Goal: Task Accomplishment & Management: Manage account settings

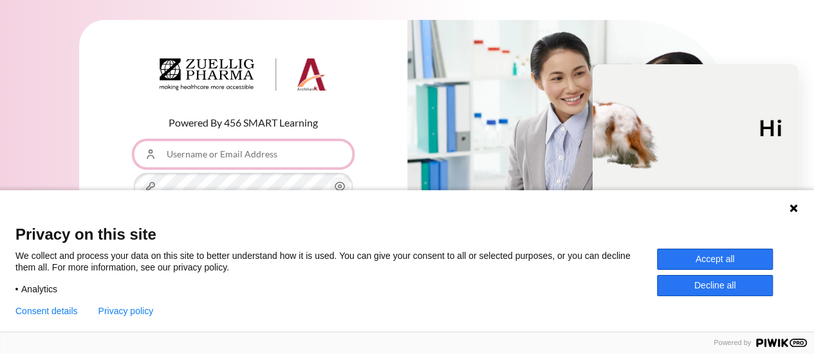
click at [212, 156] on input "Username or Email Address" at bounding box center [243, 154] width 219 height 27
type input "[EMAIL_ADDRESS][DOMAIN_NAME]"
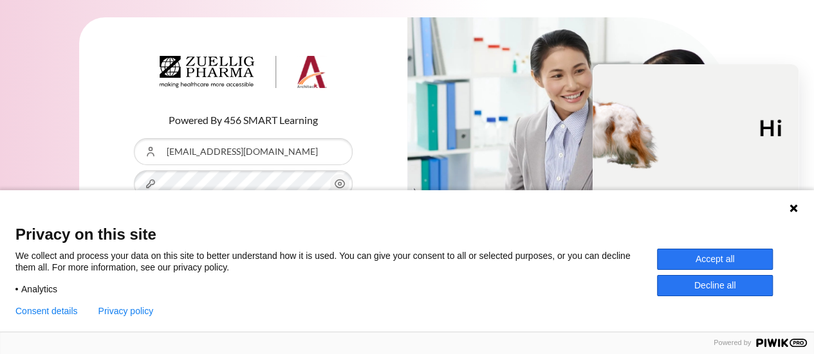
click at [732, 259] on button "Accept all" at bounding box center [715, 259] width 116 height 21
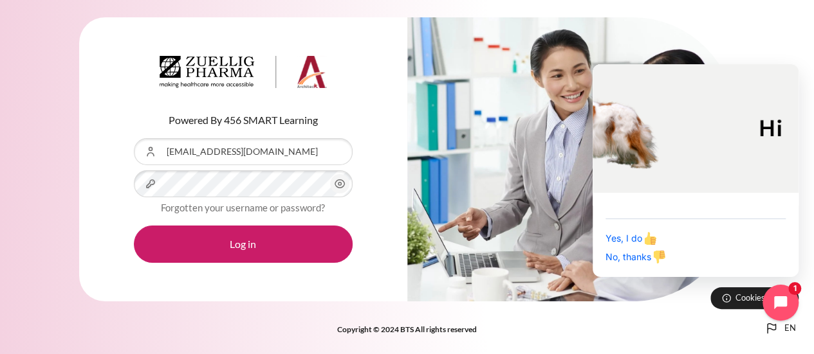
click at [335, 185] on icon "Content" at bounding box center [339, 184] width 10 height 8
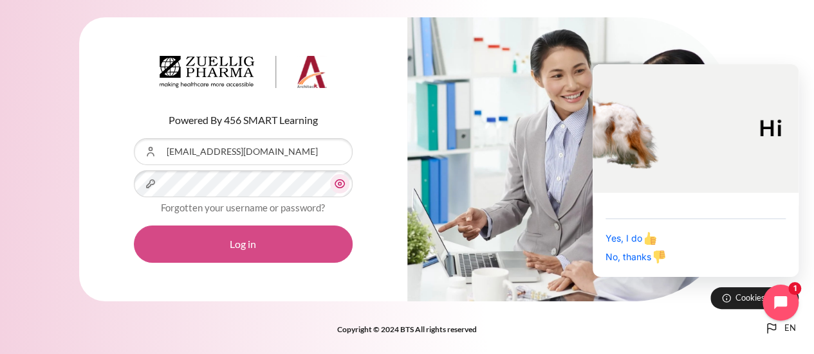
click at [228, 243] on button "Log in" at bounding box center [243, 244] width 219 height 37
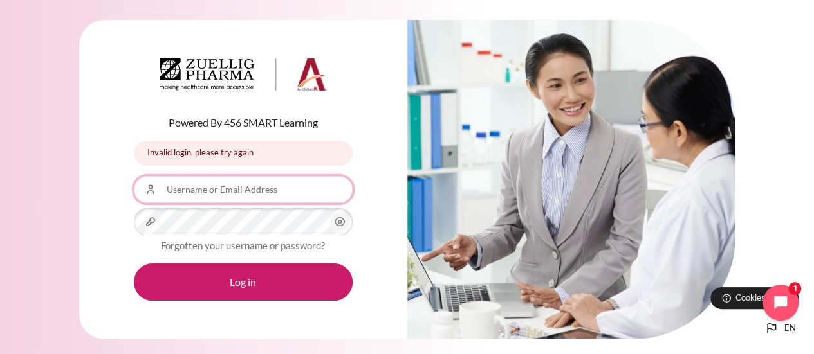
click at [221, 190] on input "Username or Email Address" at bounding box center [243, 189] width 219 height 27
type input "[EMAIL_ADDRESS][DOMAIN_NAME]"
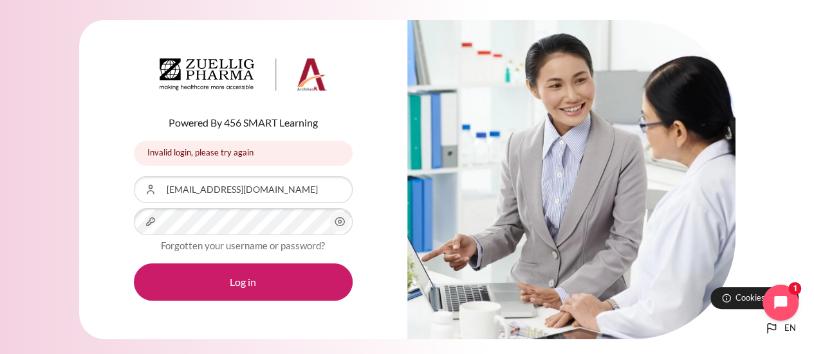
click at [338, 221] on circle "Content" at bounding box center [339, 222] width 3 height 3
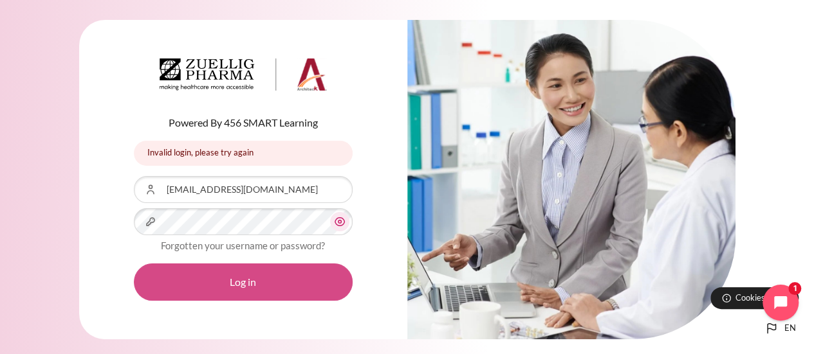
click at [219, 288] on button "Log in" at bounding box center [243, 282] width 219 height 37
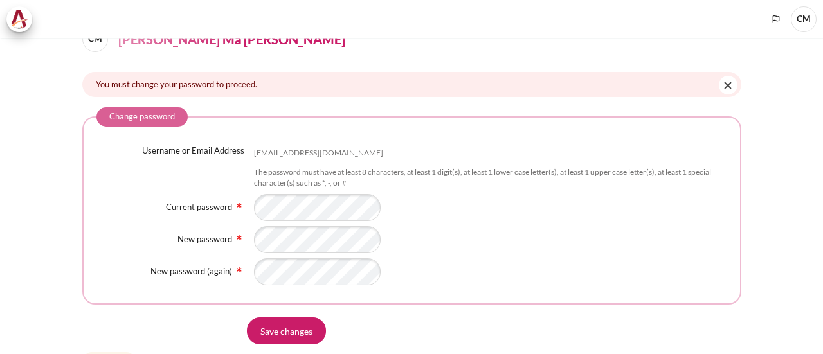
scroll to position [129, 0]
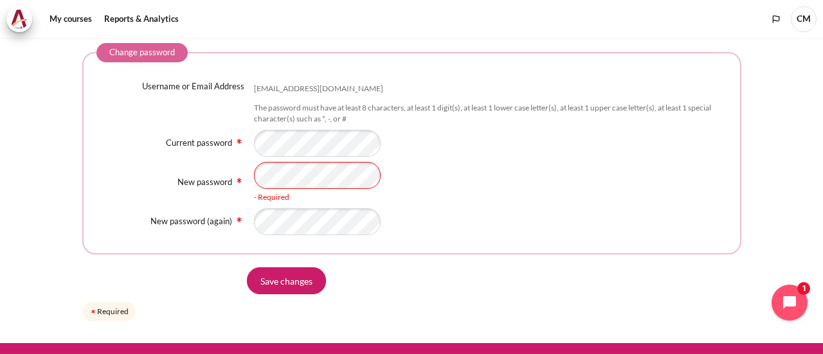
click at [143, 172] on div "New password - Required" at bounding box center [411, 182] width 631 height 41
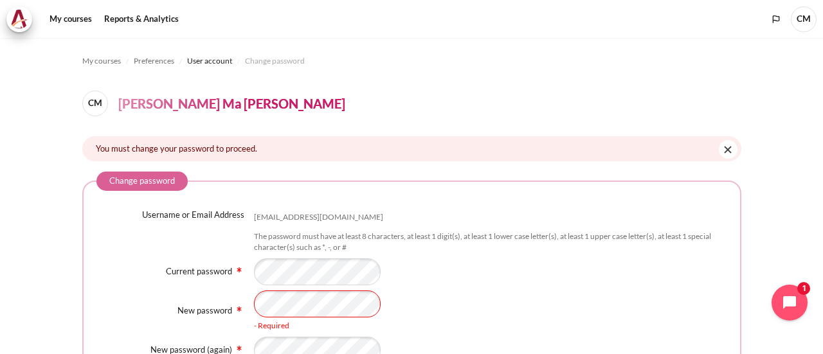
scroll to position [64, 0]
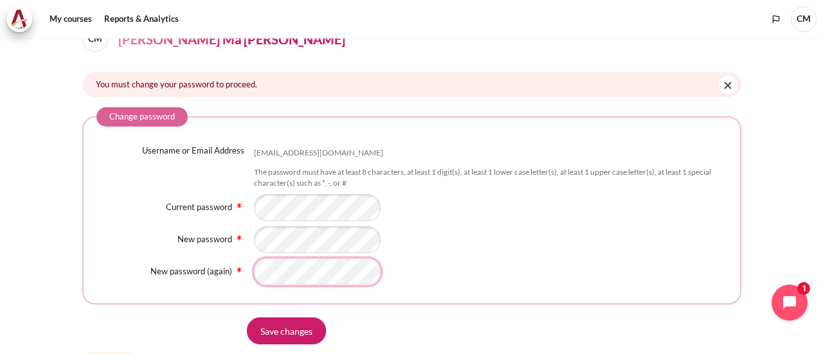
click at [304, 288] on fieldset "Change password Username or Email Address mtchu@zetaprocess.com.vn The password…" at bounding box center [411, 205] width 659 height 197
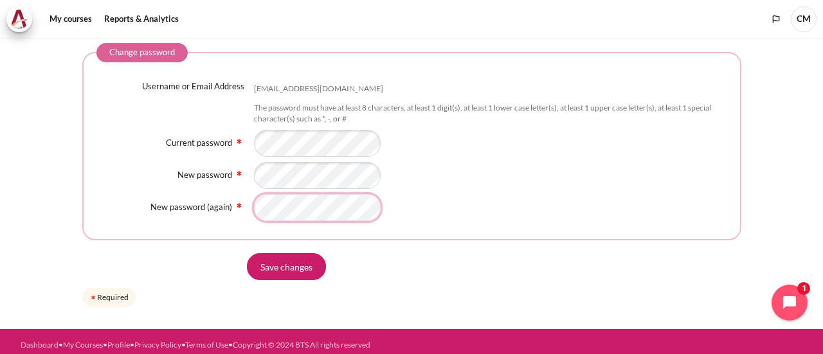
scroll to position [134, 0]
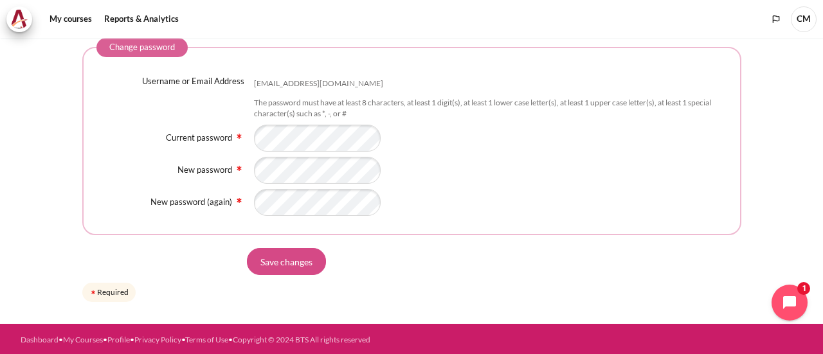
click at [298, 264] on input "Save changes" at bounding box center [286, 261] width 79 height 27
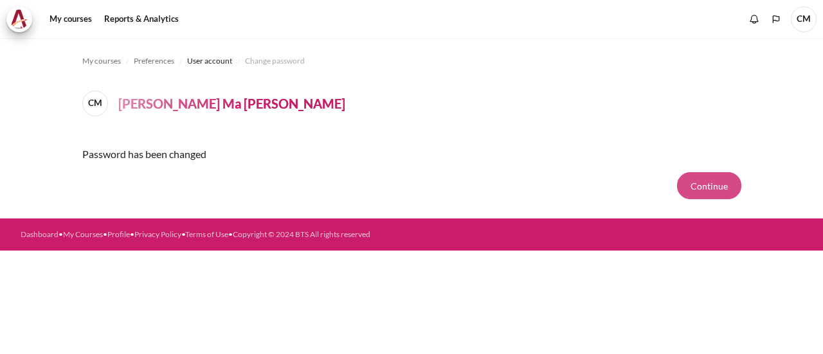
click at [710, 189] on button "Continue" at bounding box center [709, 185] width 64 height 27
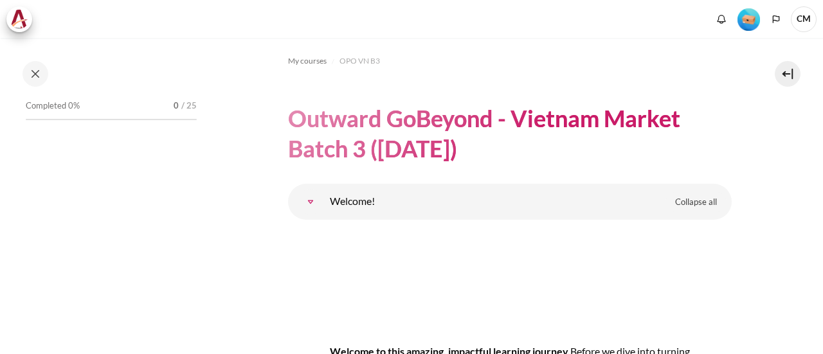
click at [83, 104] on div "Completed 0% 0 / 25" at bounding box center [111, 106] width 171 height 13
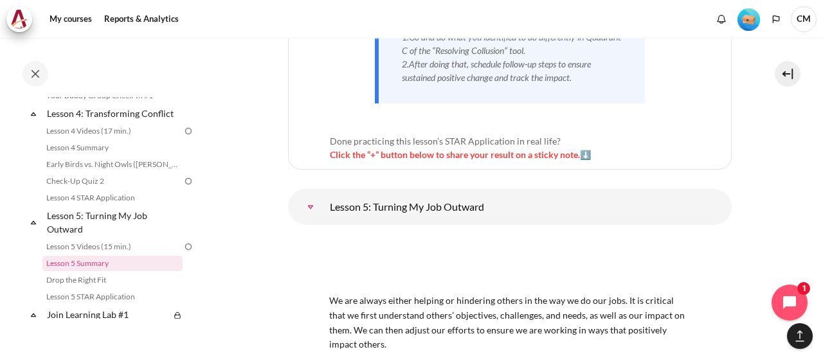
scroll to position [6947, 0]
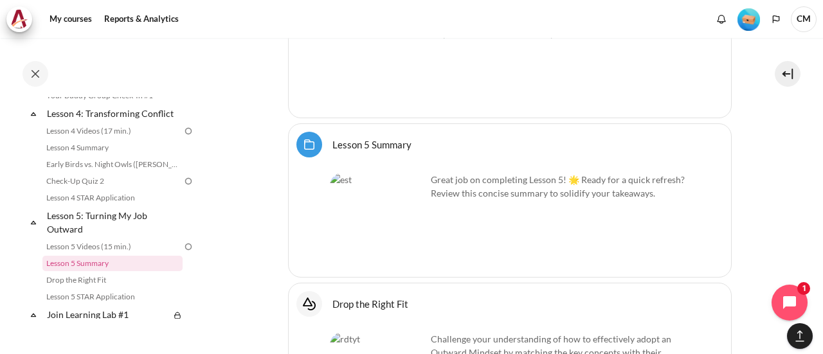
click at [807, 20] on span "CM" at bounding box center [804, 19] width 26 height 26
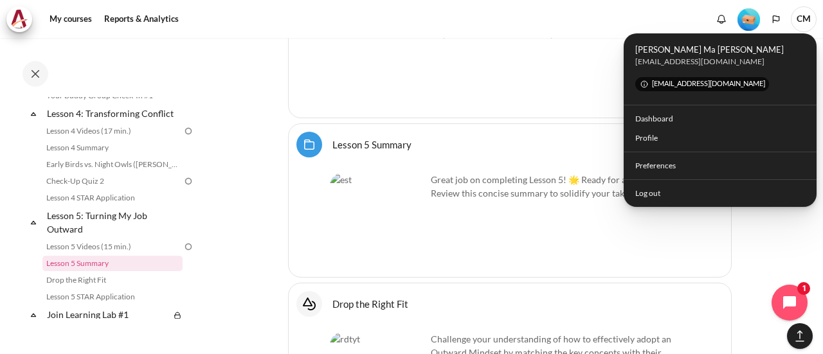
click at [661, 56] on div "[EMAIL_ADDRESS][DOMAIN_NAME]" at bounding box center [721, 62] width 170 height 12
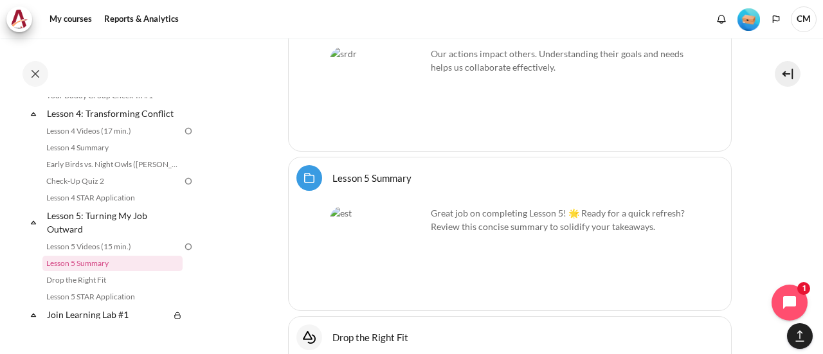
click at [746, 23] on img "Level #1" at bounding box center [749, 19] width 23 height 23
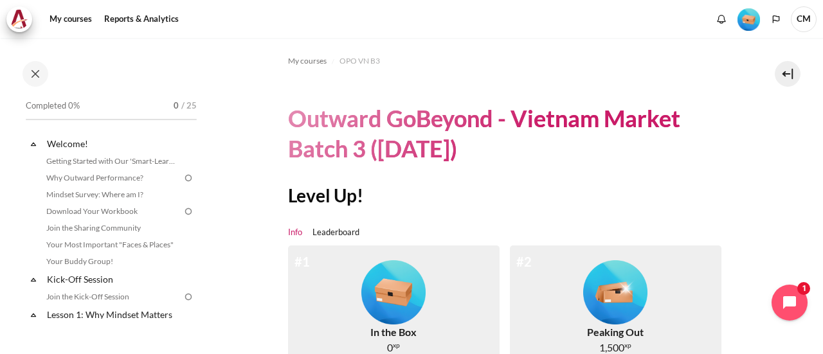
click at [803, 21] on span "CM" at bounding box center [804, 19] width 26 height 26
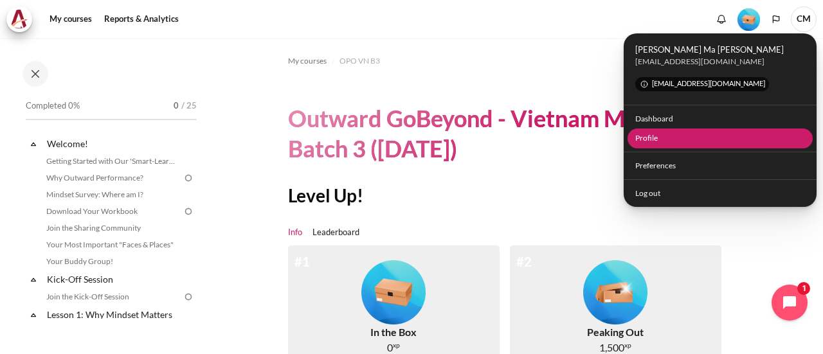
click at [676, 142] on link "Profile" at bounding box center [721, 139] width 186 height 20
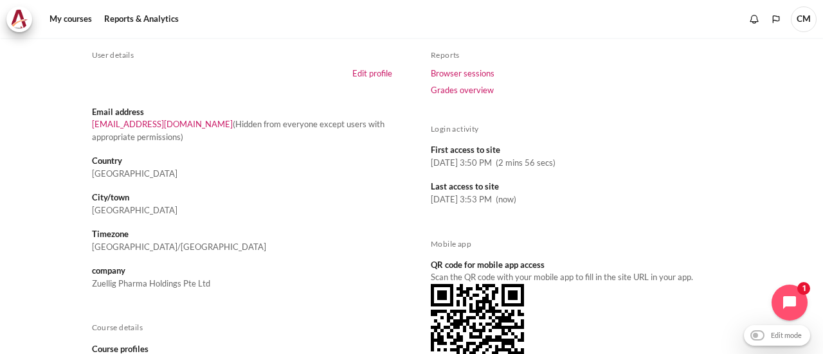
scroll to position [1, 0]
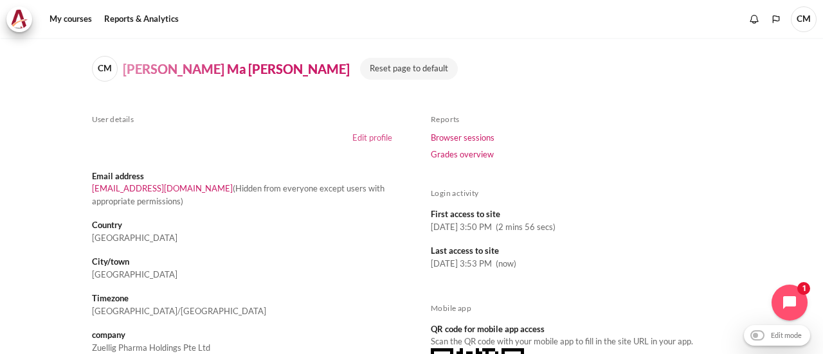
click at [367, 137] on link "Edit profile" at bounding box center [372, 138] width 40 height 10
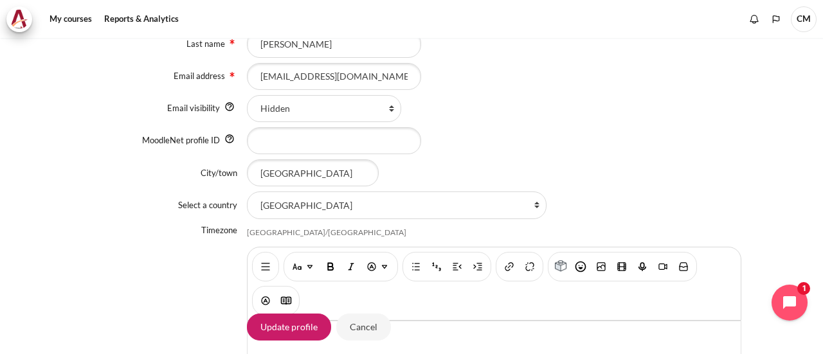
scroll to position [193, 0]
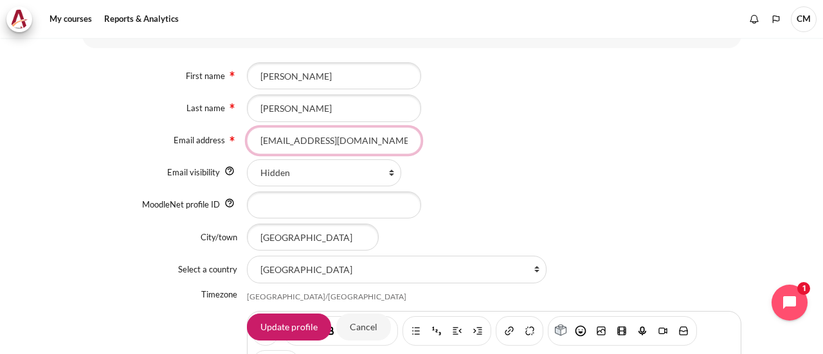
drag, startPoint x: 292, startPoint y: 142, endPoint x: 437, endPoint y: 135, distance: 145.5
click at [437, 135] on div "[EMAIL_ADDRESS][DOMAIN_NAME]" at bounding box center [494, 140] width 495 height 27
type input "mtchu@ezrx.com.vn"
click at [387, 175] on select "Hidden Visible to everyone Visible to course participants" at bounding box center [324, 173] width 154 height 27
click at [387, 176] on select "Hidden Visible to everyone Visible to course participants" at bounding box center [324, 173] width 154 height 27
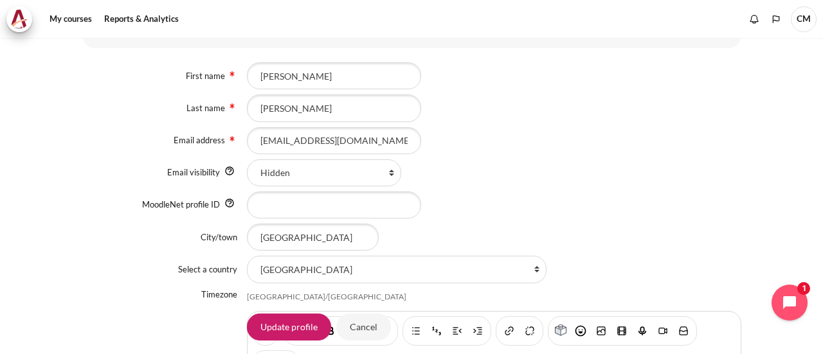
click at [506, 186] on div "First name Chu Last name Ma Truong Email address mtchu@ezrx.com.vn Email visibi…" at bounding box center [411, 325] width 659 height 549
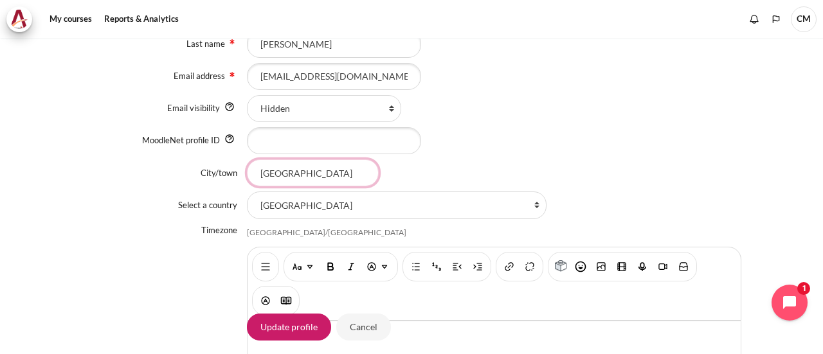
click at [350, 173] on input "Bangkok" at bounding box center [313, 173] width 132 height 27
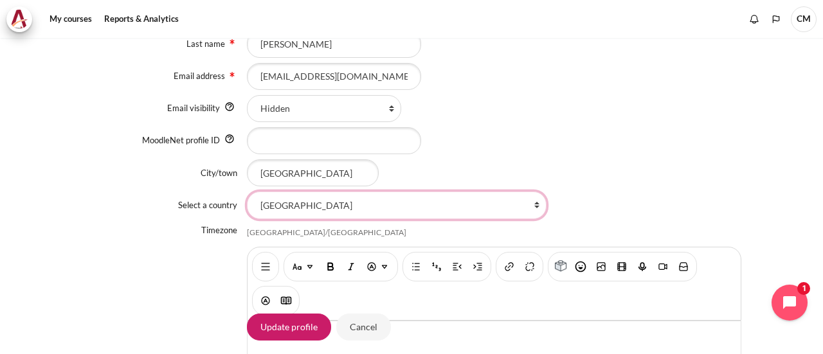
click at [455, 205] on select "Select a country... Afghanistan Åland Islands Albania Algeria American Samoa An…" at bounding box center [397, 205] width 300 height 27
select select "VN"
click at [247, 192] on select "Select a country... Afghanistan Åland Islands Albania Algeria American Samoa An…" at bounding box center [397, 205] width 300 height 27
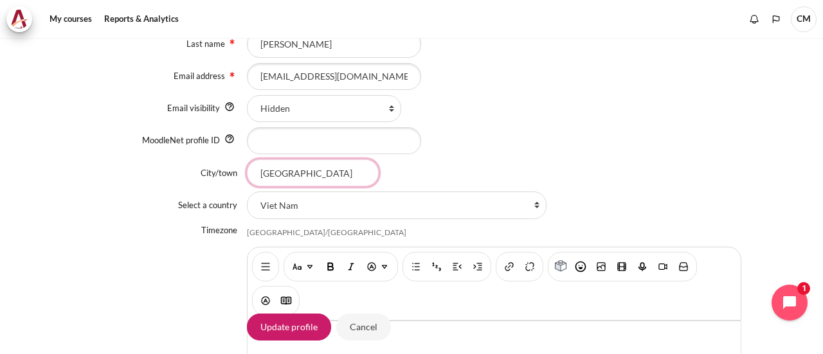
click at [334, 175] on input "Bangkok" at bounding box center [313, 173] width 132 height 27
drag, startPoint x: 334, startPoint y: 175, endPoint x: 205, endPoint y: 170, distance: 130.0
click at [207, 172] on div "City/town Bangkok" at bounding box center [411, 173] width 659 height 27
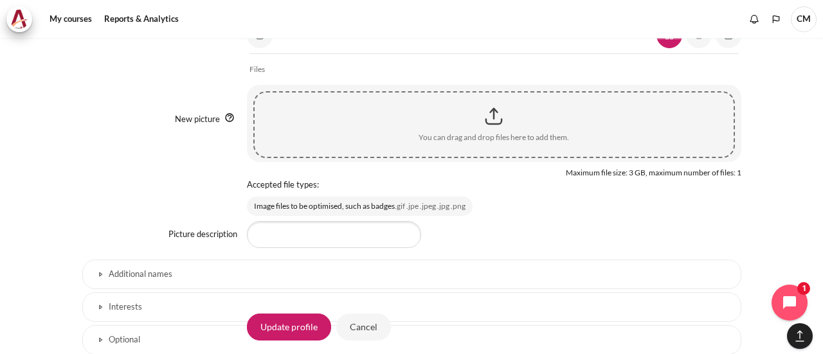
scroll to position [901, 0]
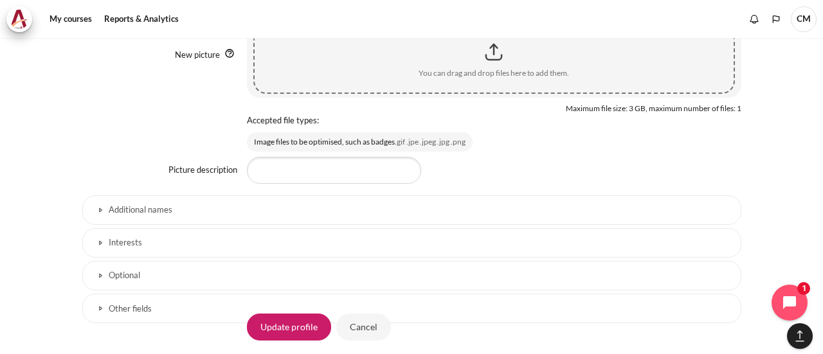
type input "Ho Chi Minh"
drag, startPoint x: 98, startPoint y: 208, endPoint x: 62, endPoint y: 226, distance: 39.7
click at [98, 208] on link "Additional names" at bounding box center [411, 211] width 659 height 30
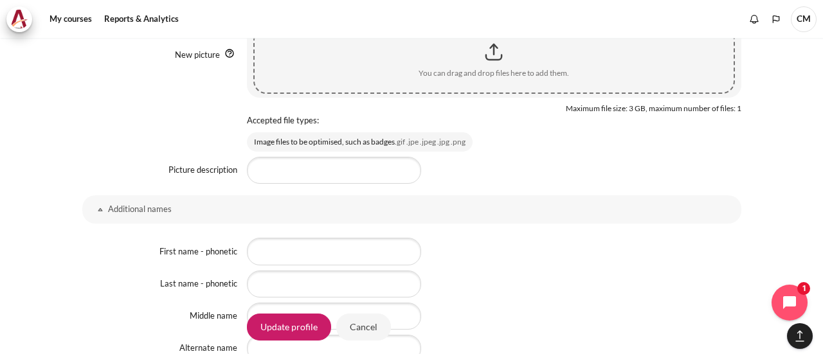
click at [98, 205] on link "Additional names" at bounding box center [411, 210] width 659 height 28
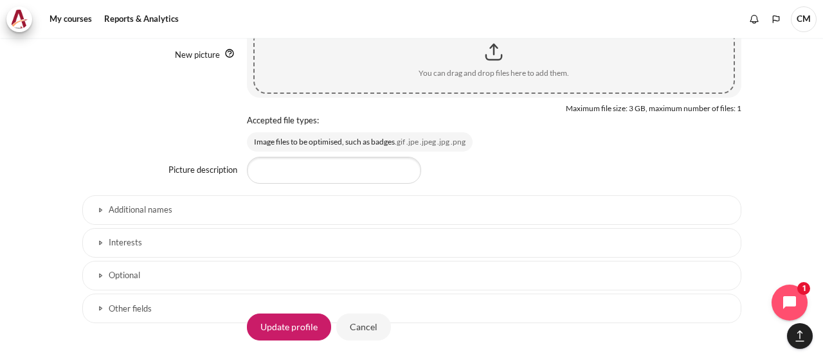
click at [98, 270] on link "Optional" at bounding box center [411, 276] width 659 height 30
click at [100, 275] on link "Optional" at bounding box center [411, 275] width 659 height 28
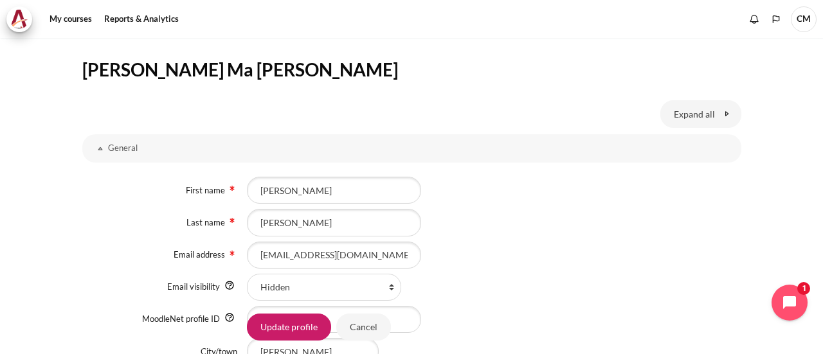
scroll to position [14, 0]
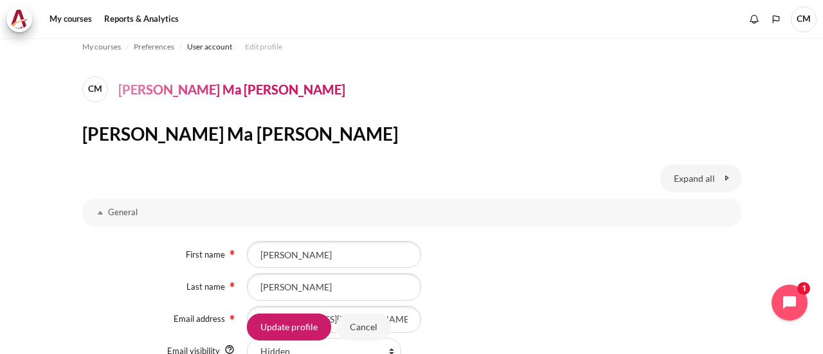
click at [136, 87] on h4 "[PERSON_NAME] Ma [PERSON_NAME]" at bounding box center [231, 89] width 227 height 19
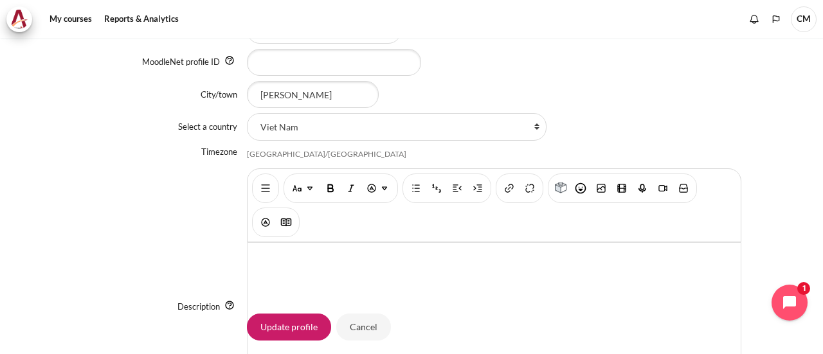
scroll to position [657, 0]
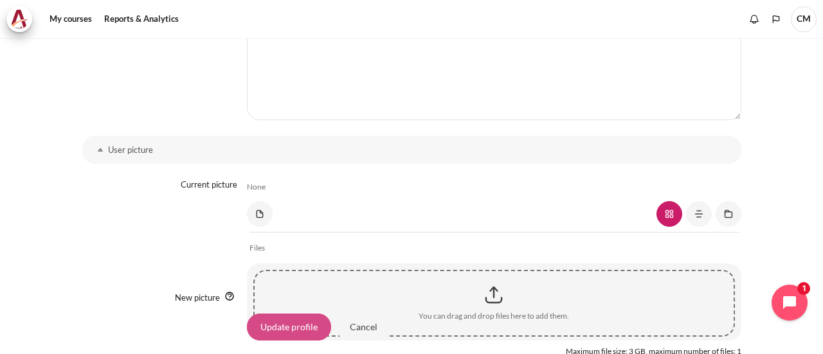
click at [288, 333] on input "Update profile" at bounding box center [289, 326] width 84 height 27
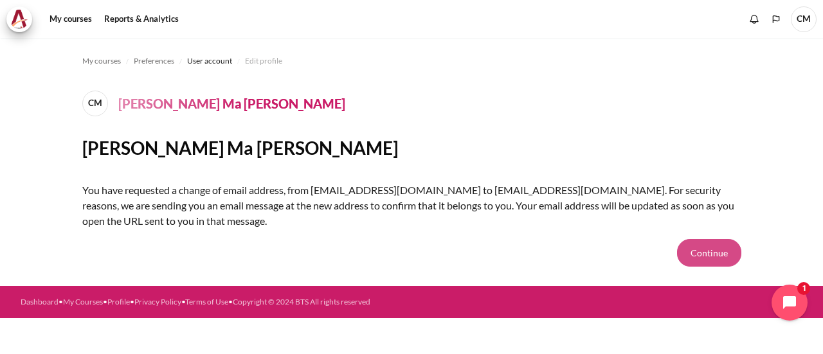
click at [712, 254] on button "Continue" at bounding box center [709, 252] width 64 height 27
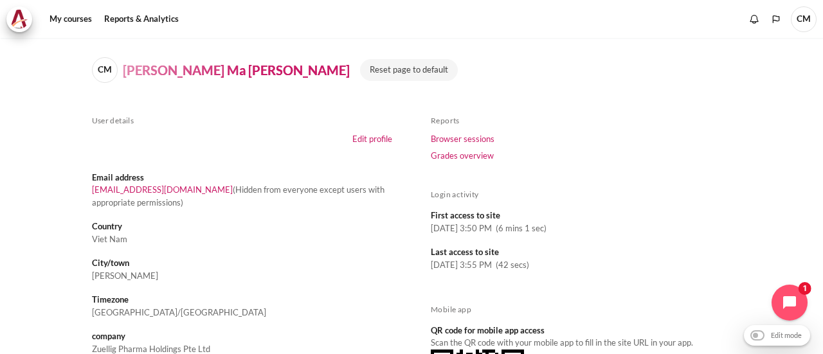
scroll to position [64, 0]
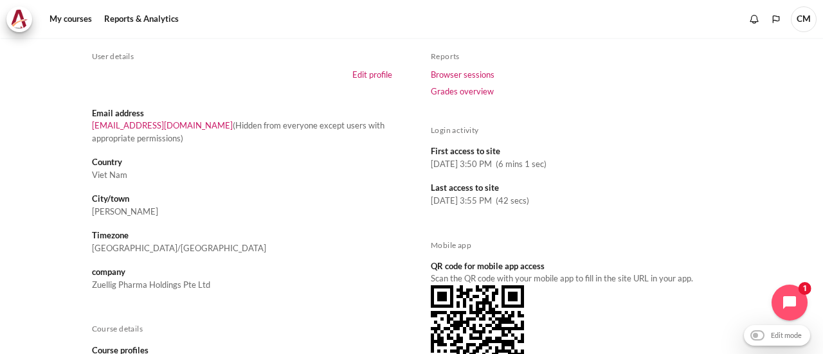
click at [346, 217] on dd "[PERSON_NAME]" at bounding box center [242, 212] width 301 height 13
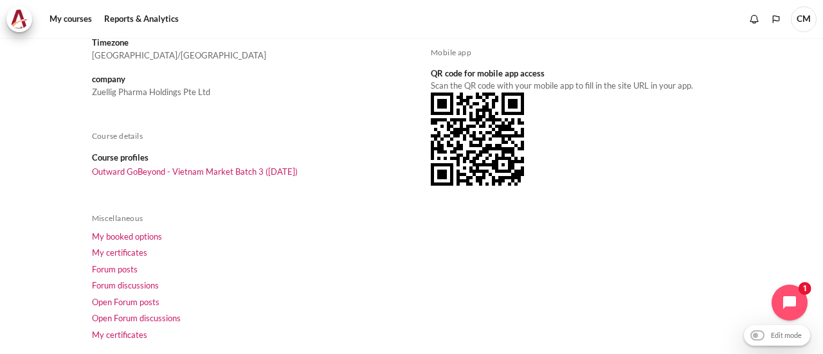
scroll to position [193, 0]
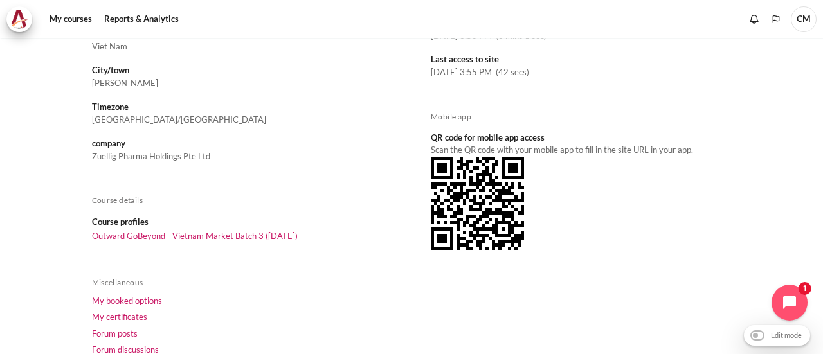
click at [649, 199] on div "Content" at bounding box center [581, 203] width 301 height 93
click at [206, 267] on div "User details Edit profile Email address mtchu@ezrx.com.vn (Hidden from everyone…" at bounding box center [412, 178] width 640 height 511
click at [183, 237] on link "Outward GoBeyond - Vietnam Market Batch 3 ([DATE])" at bounding box center [195, 236] width 206 height 10
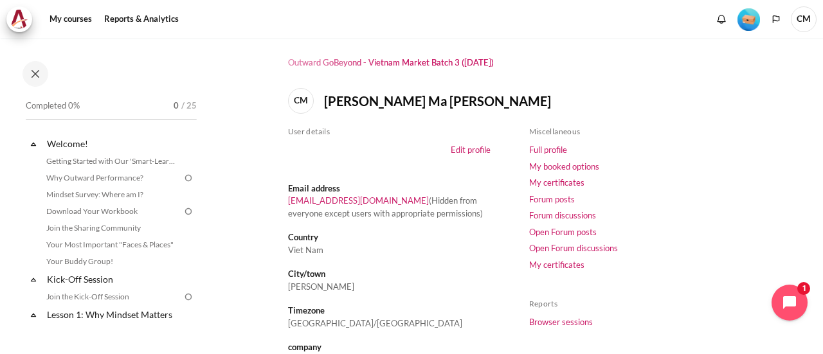
click at [205, 68] on div at bounding box center [112, 74] width 187 height 26
click at [145, 20] on link "Reports & Analytics" at bounding box center [142, 19] width 84 height 26
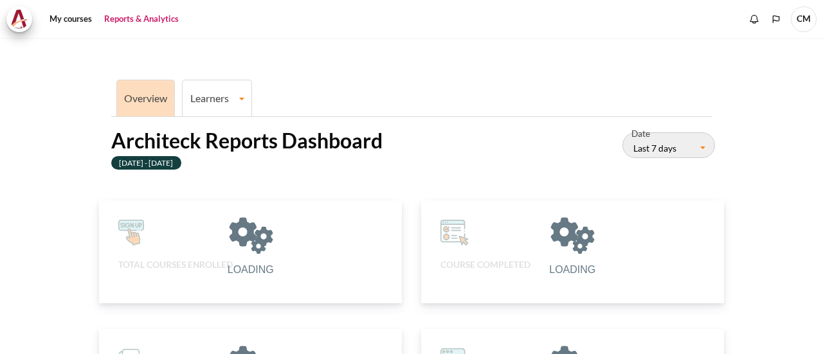
scroll to position [257, 288]
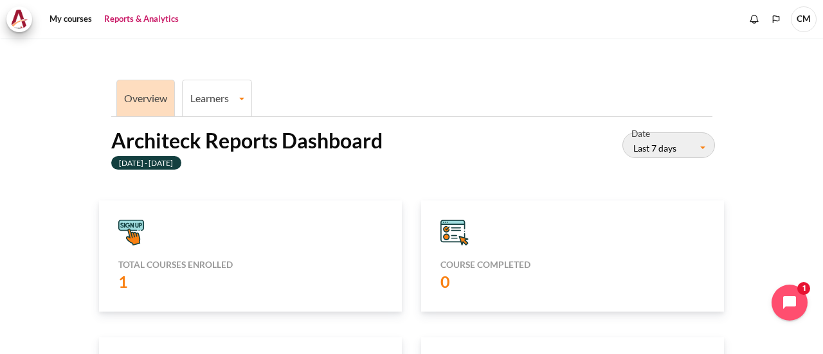
click at [218, 98] on link "Learners" at bounding box center [217, 98] width 69 height 12
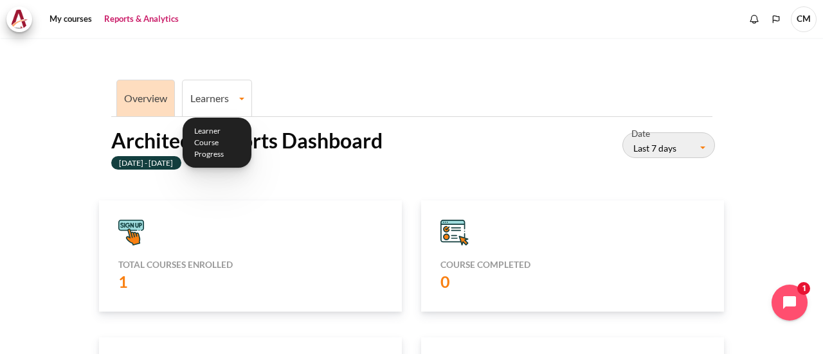
click at [218, 98] on link "Learners" at bounding box center [217, 98] width 69 height 12
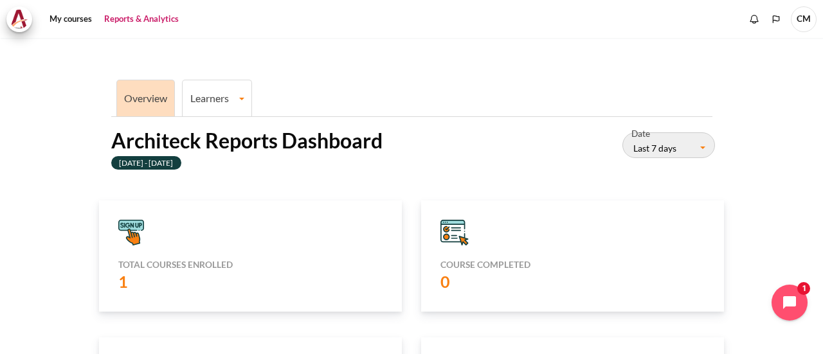
click at [371, 77] on ul "Overview Learners Learner Course Progress" at bounding box center [411, 97] width 601 height 40
click at [152, 19] on link "Reports & Analytics" at bounding box center [142, 19] width 84 height 26
